Goal: Task Accomplishment & Management: Use online tool/utility

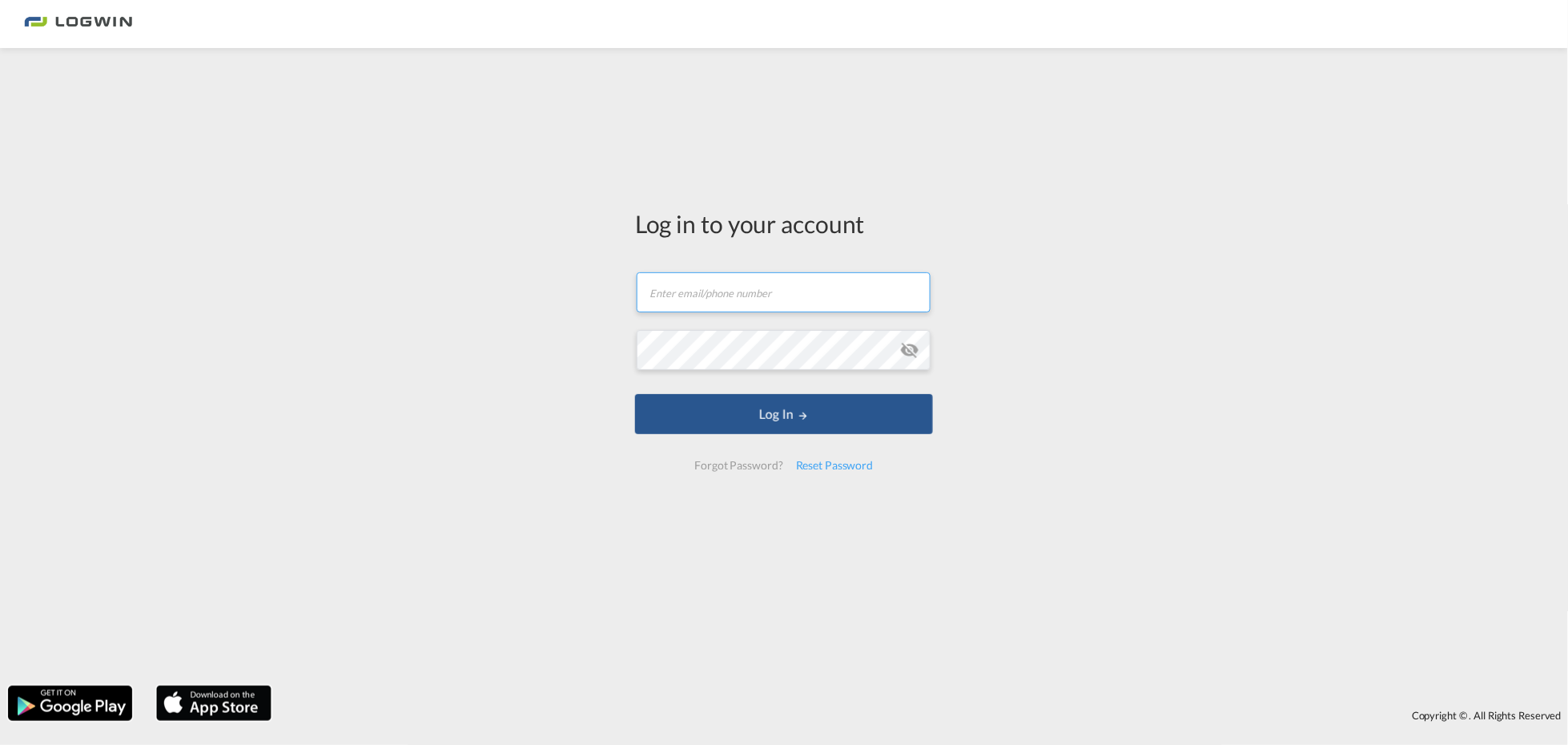
click at [713, 286] on input "text" at bounding box center [783, 292] width 294 height 40
type input "[EMAIL_ADDRESS][PERSON_NAME][DOMAIN_NAME]"
click at [635, 394] on button "Log In" at bounding box center [784, 414] width 298 height 40
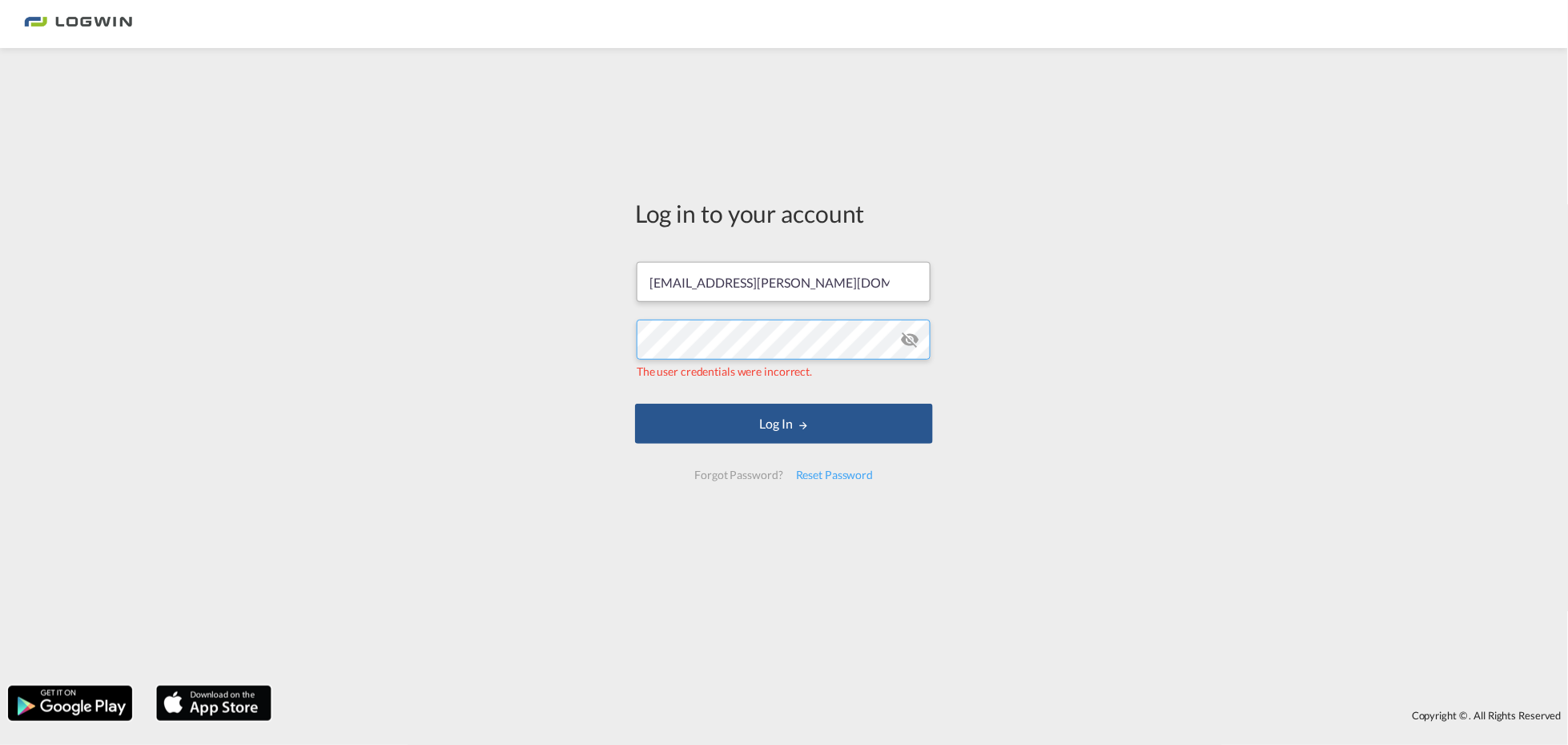
click at [635, 404] on button "Log In" at bounding box center [784, 423] width 298 height 40
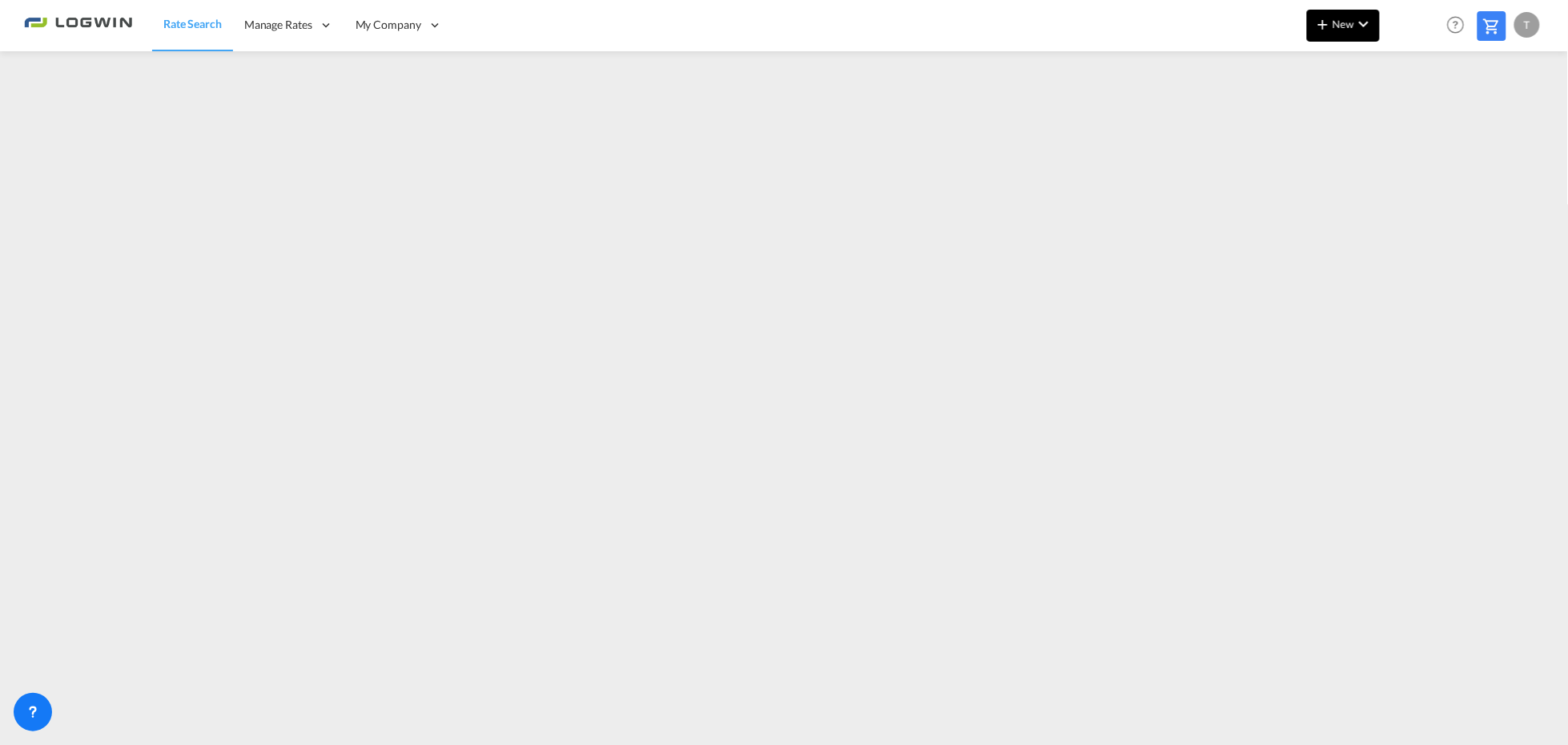
click at [1347, 34] on button "New" at bounding box center [1343, 26] width 73 height 32
click at [1411, 118] on span "Ratesheet" at bounding box center [1410, 120] width 18 height 32
